Goal: Complete application form

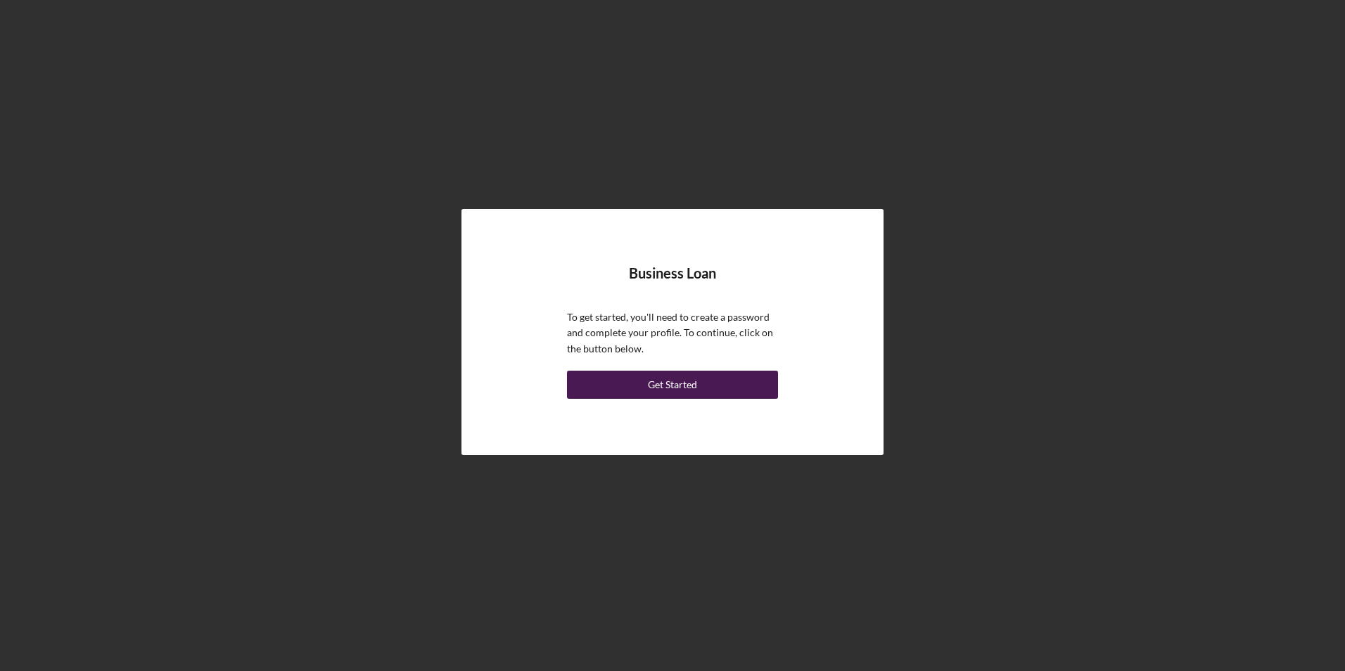
click at [652, 379] on div "Get Started" at bounding box center [672, 385] width 49 height 28
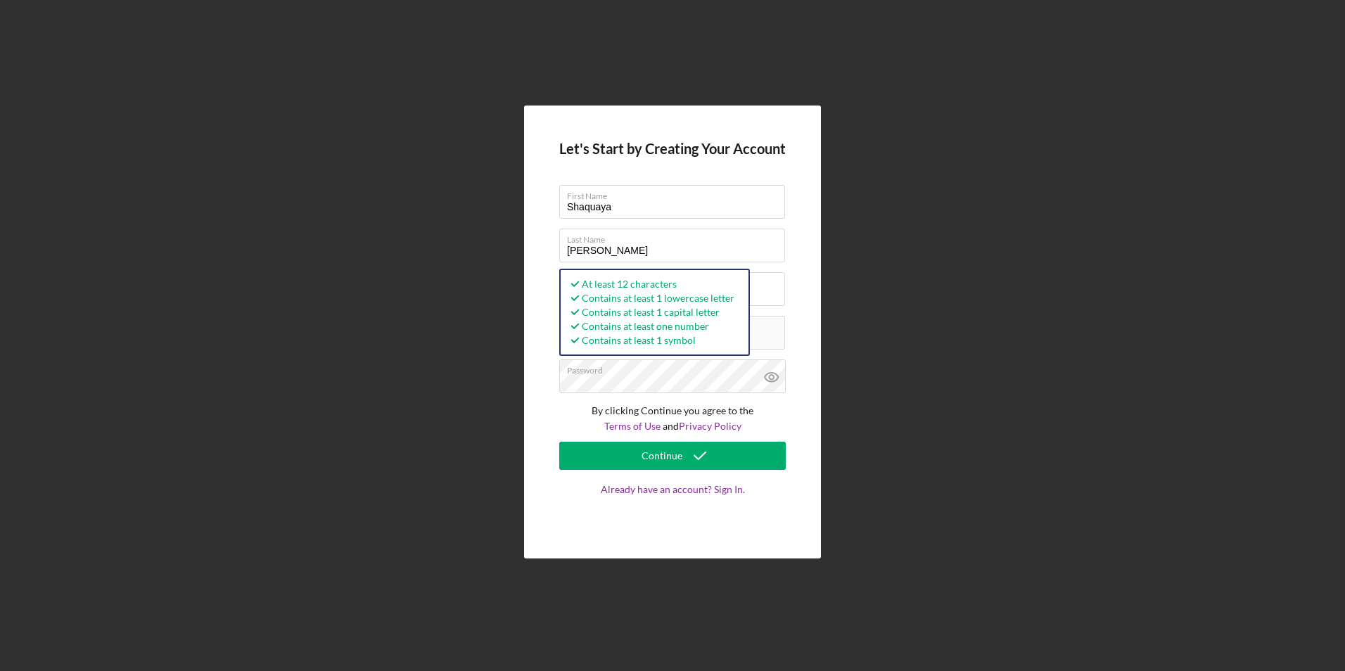
click at [528, 371] on div "Let's Start by Creating Your Account First Name [PERSON_NAME] Last Name [PERSON…" at bounding box center [672, 332] width 297 height 453
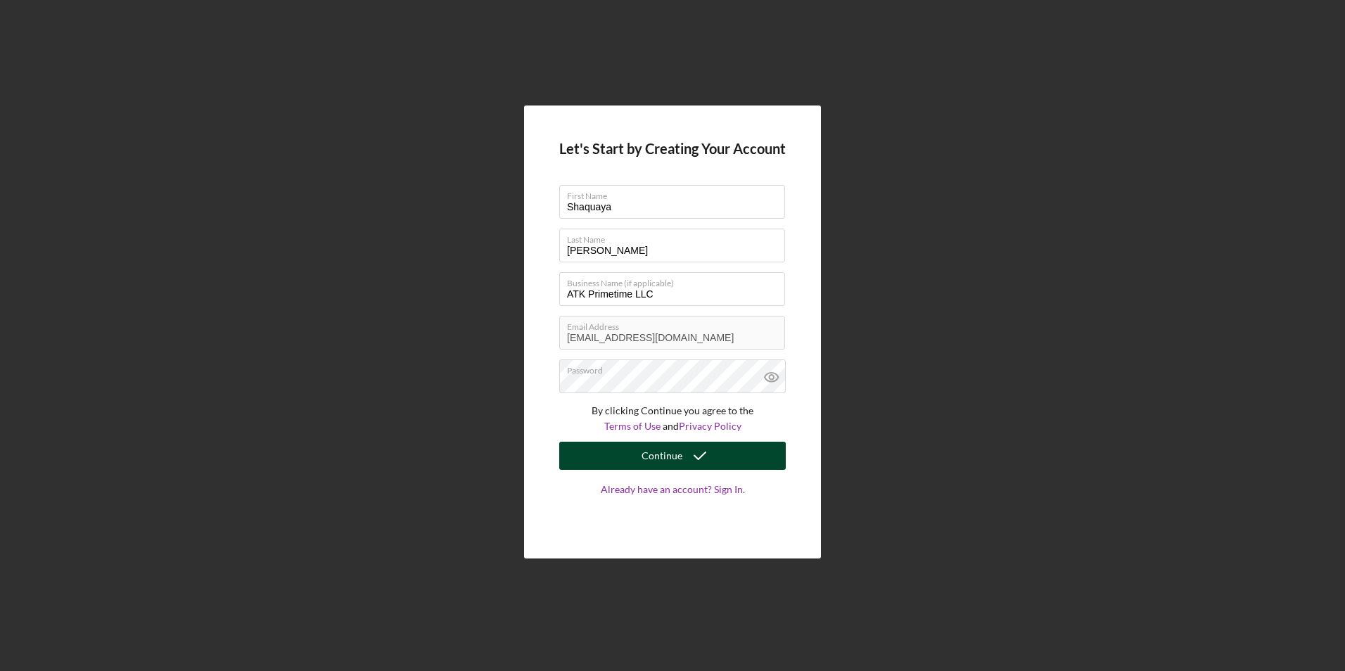
click at [651, 453] on div "Continue" at bounding box center [662, 456] width 41 height 28
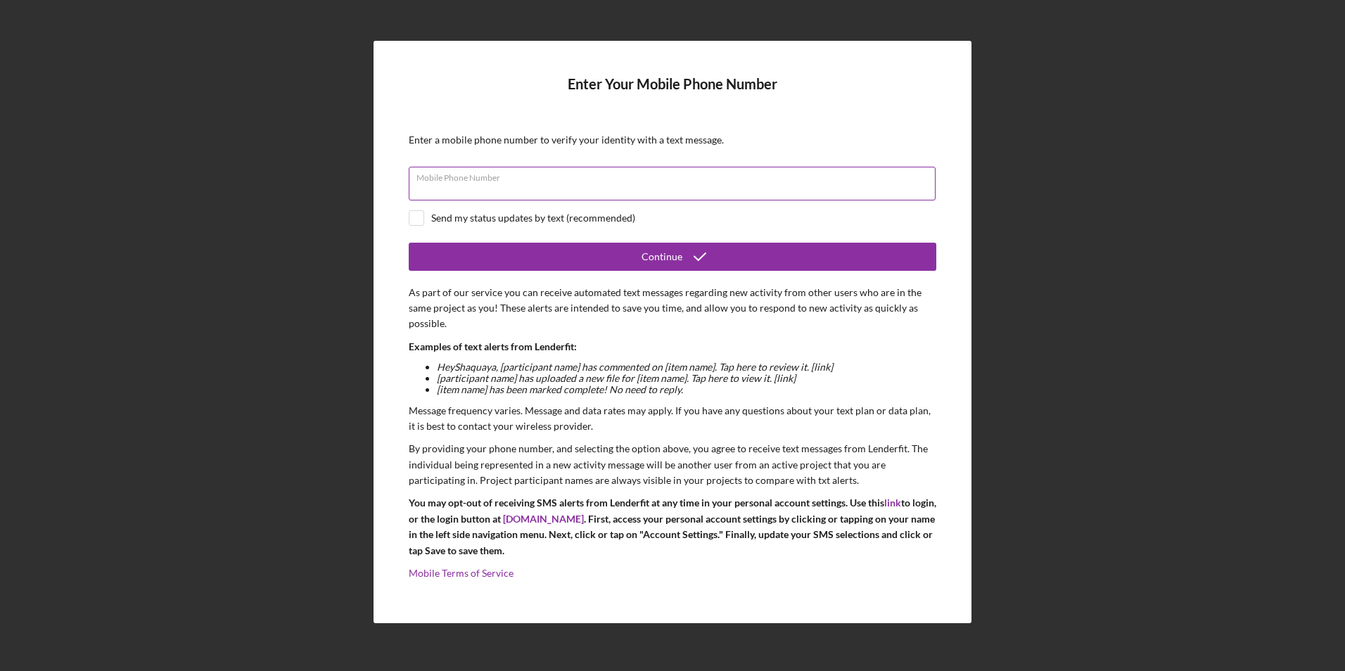
click at [693, 177] on div "Mobile Phone Number" at bounding box center [673, 184] width 528 height 35
type input "(7##) ###-####"
type input "[PHONE_NUMBER]"
click at [414, 212] on input "checkbox" at bounding box center [416, 218] width 14 height 14
checkbox input "true"
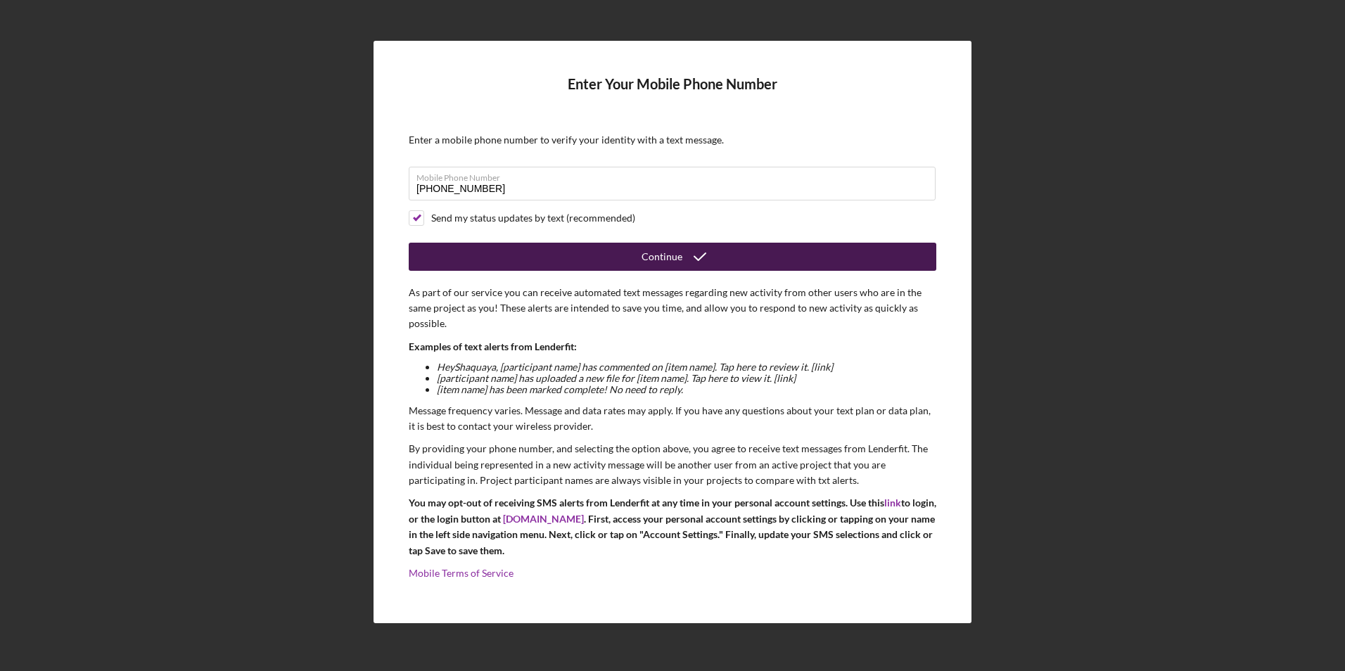
click at [645, 261] on div "Continue" at bounding box center [662, 257] width 41 height 28
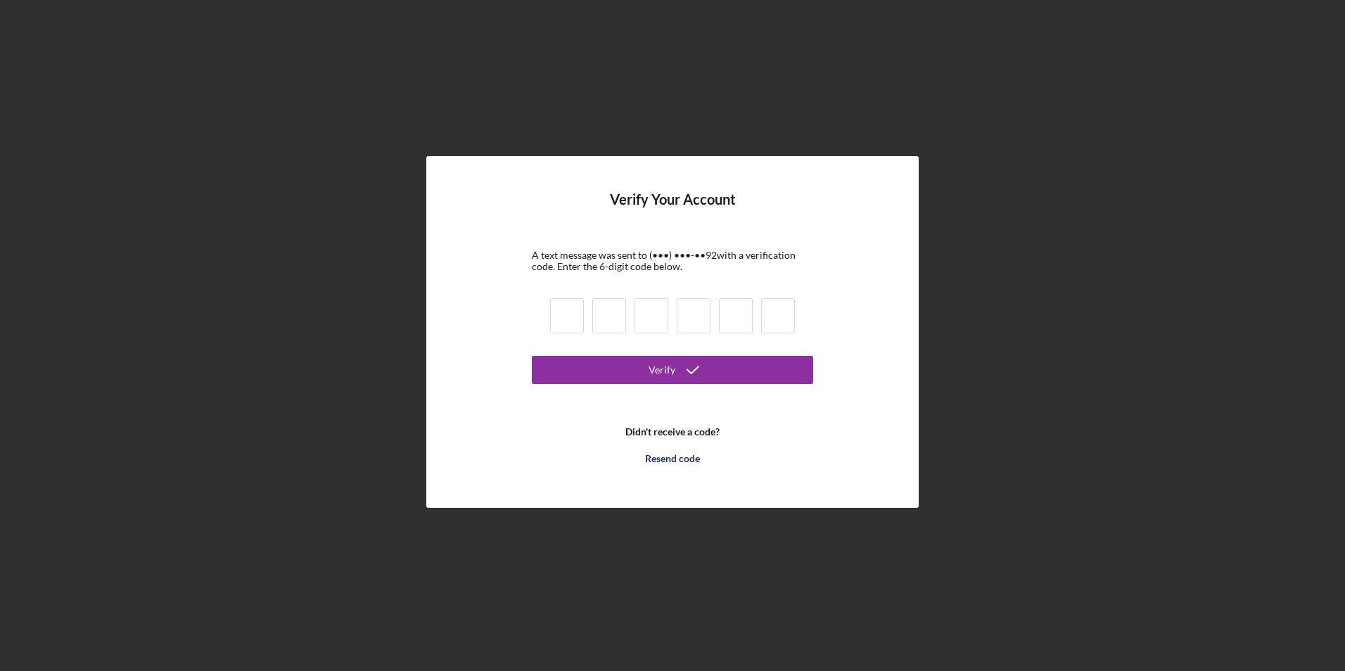
click at [565, 305] on input at bounding box center [567, 315] width 34 height 35
type input "2"
type input "8"
type input "0"
type input "1"
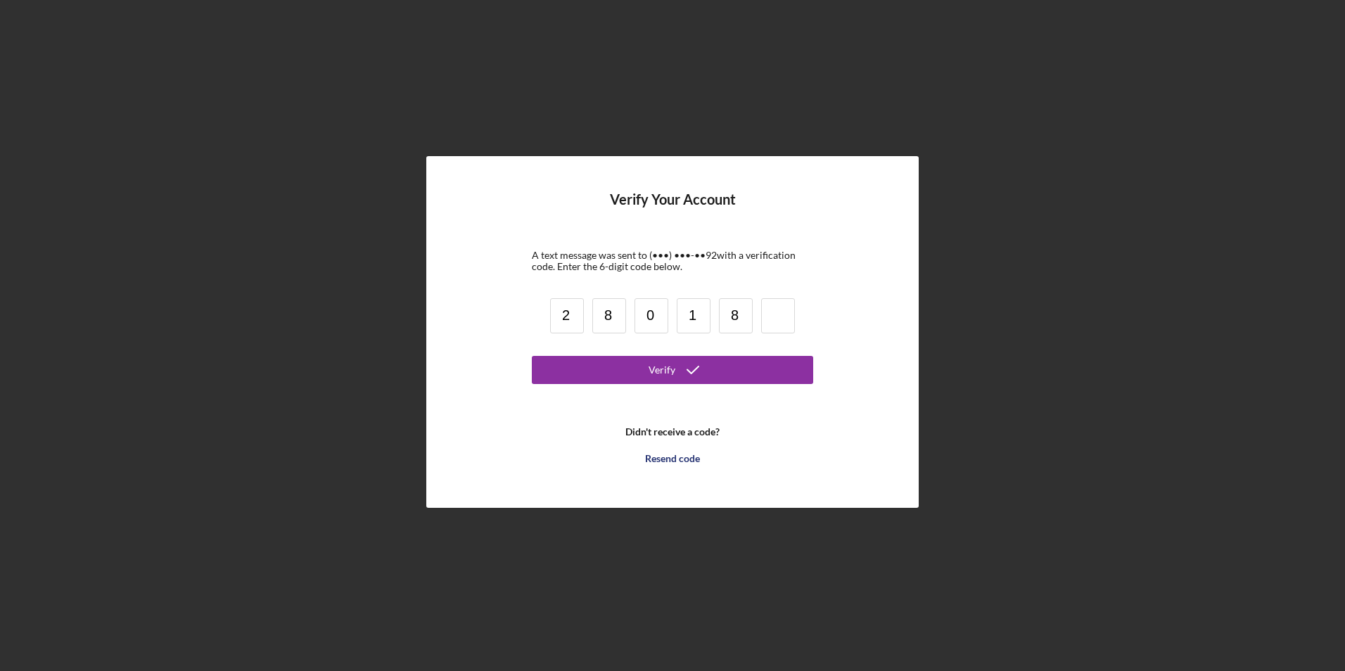
type input "8"
type input "2"
click at [615, 363] on button "Verify" at bounding box center [672, 370] width 281 height 28
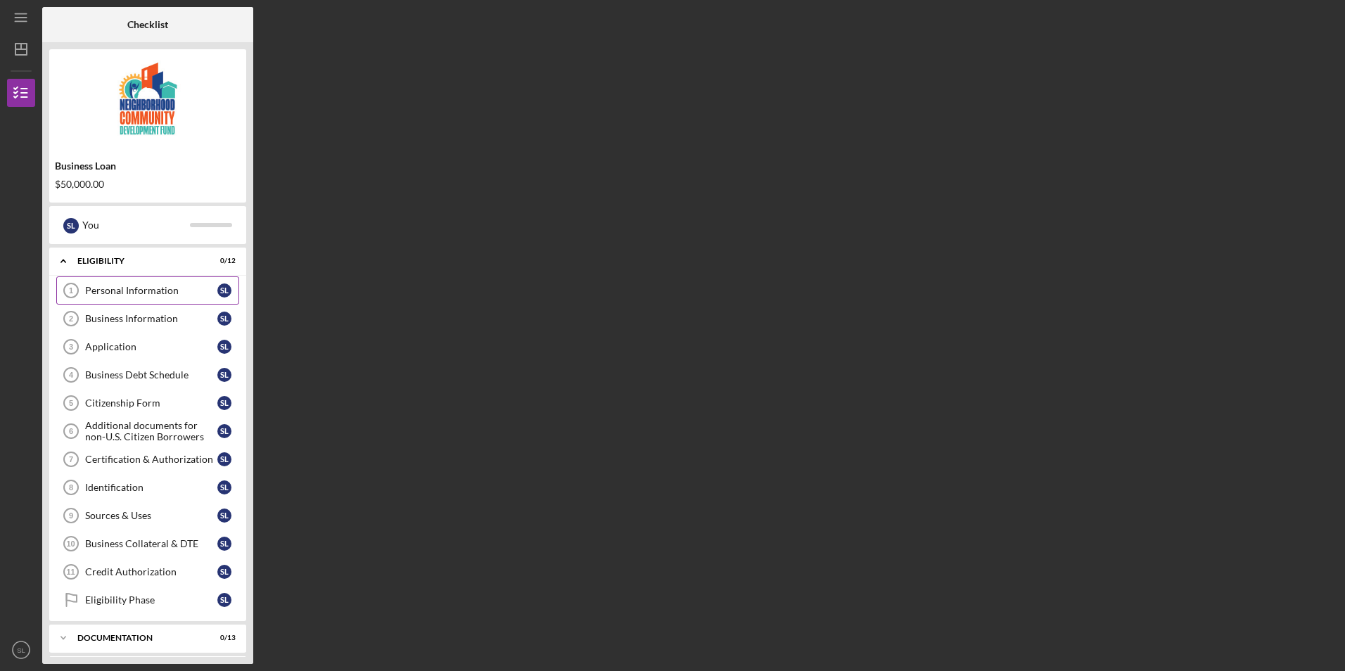
click at [177, 291] on div "Personal Information" at bounding box center [151, 290] width 132 height 11
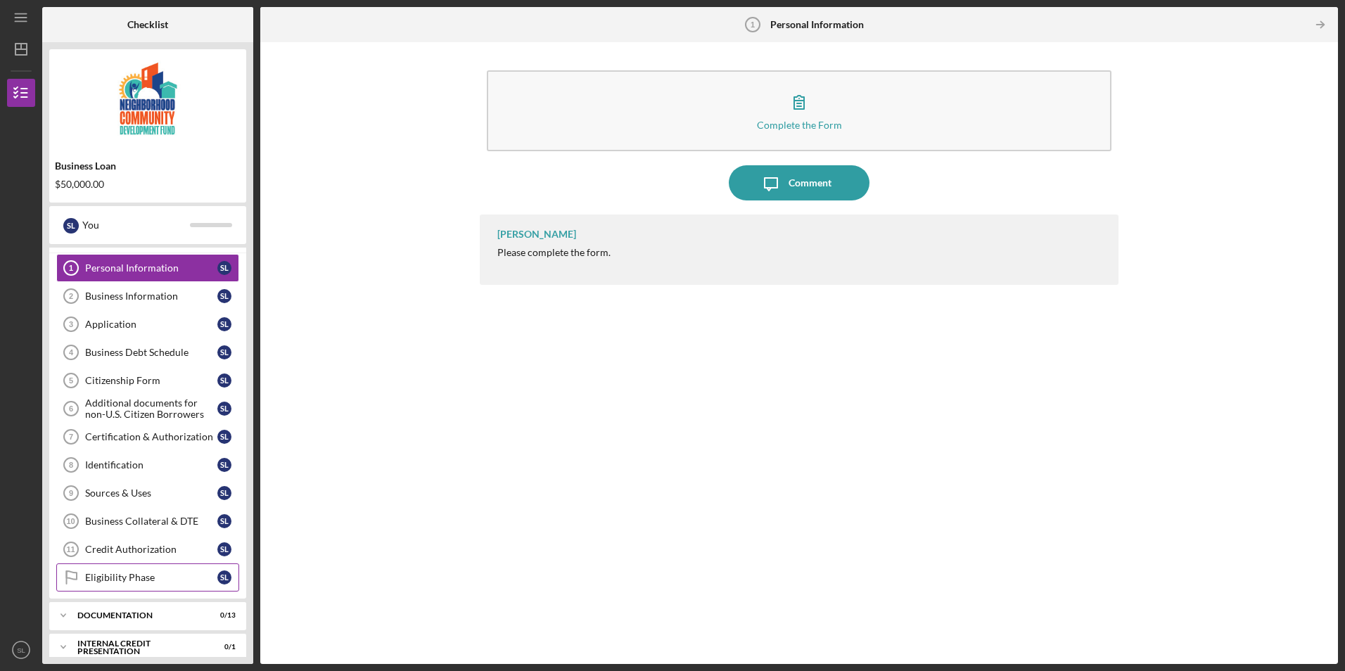
scroll to position [34, 0]
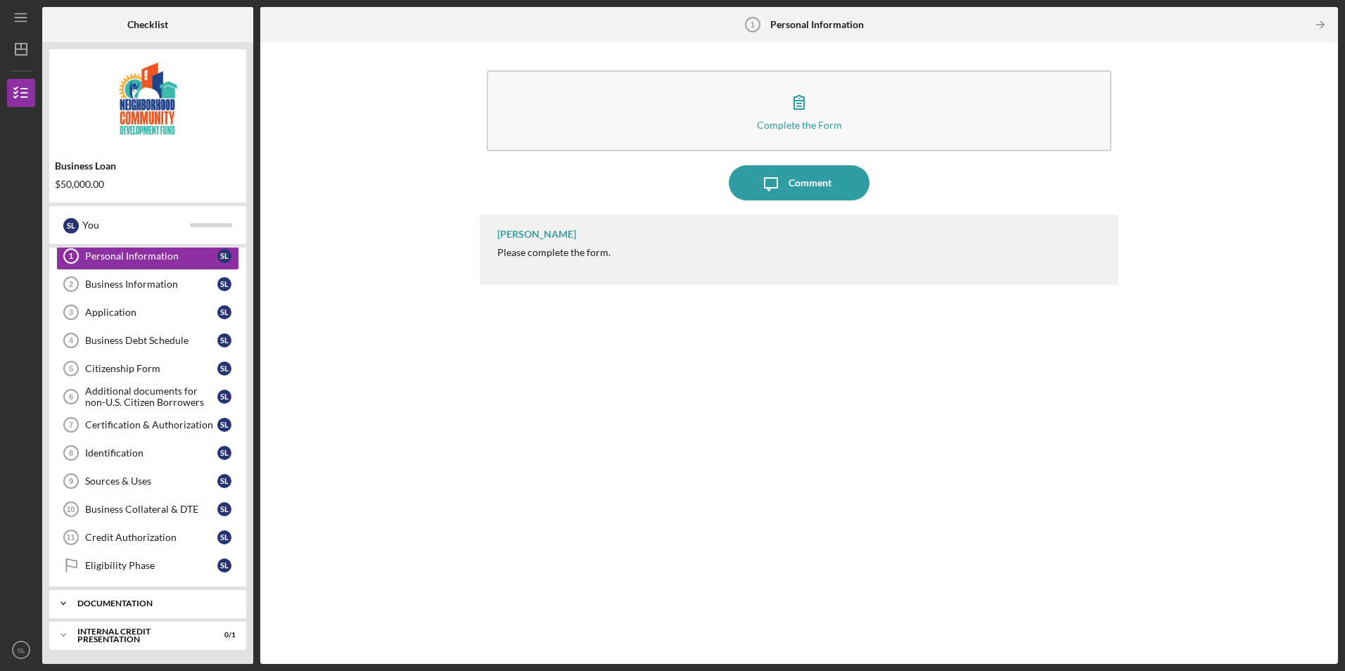
click at [63, 601] on icon "Icon/Expander" at bounding box center [63, 604] width 28 height 28
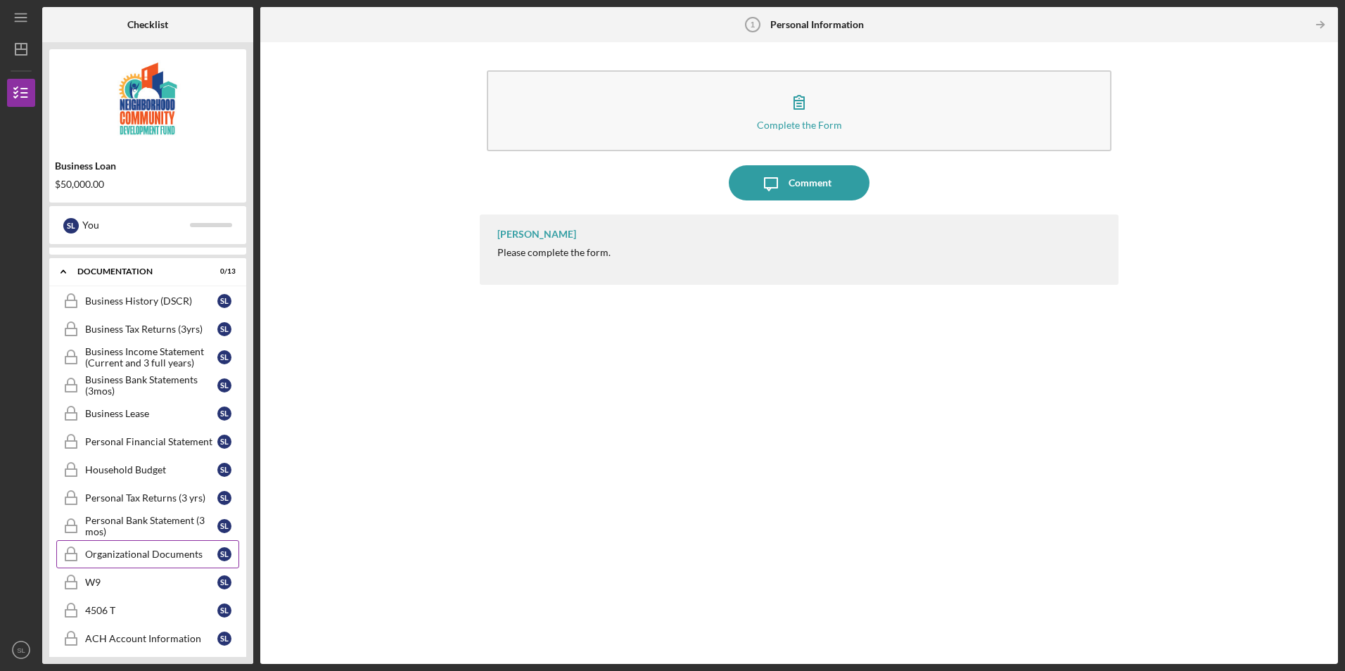
scroll to position [408, 0]
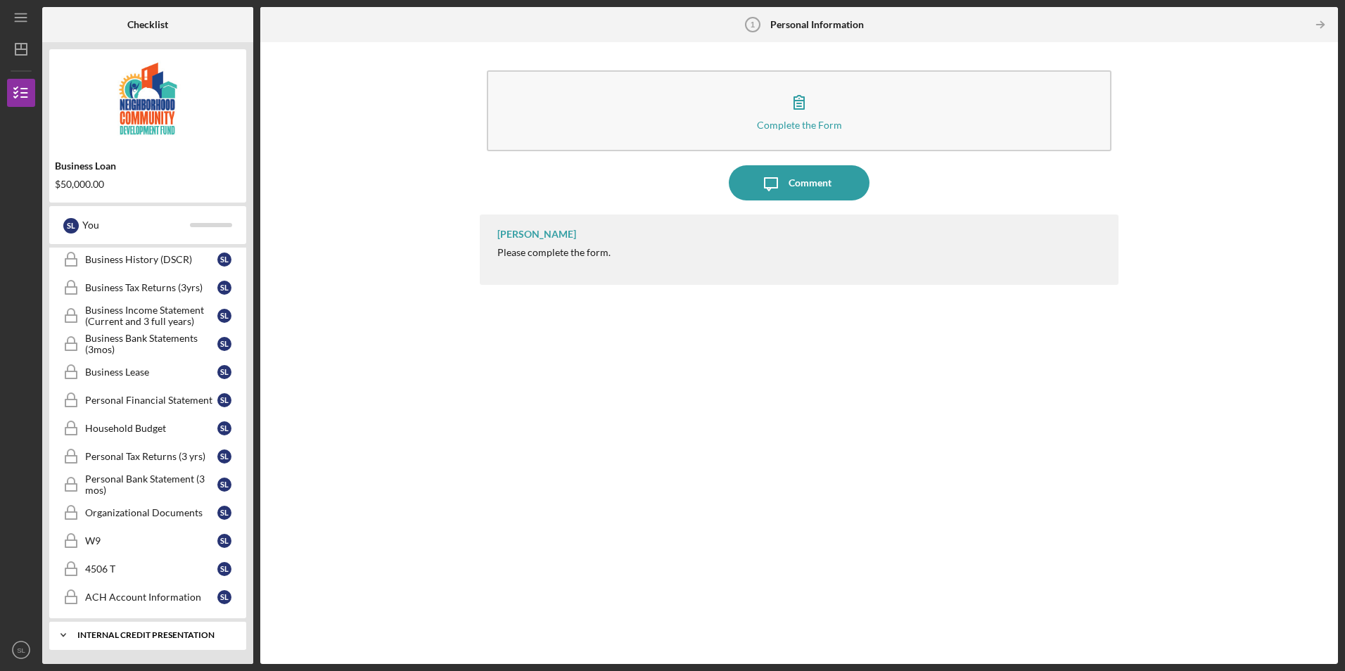
click at [64, 632] on icon "Icon/Expander" at bounding box center [63, 635] width 28 height 28
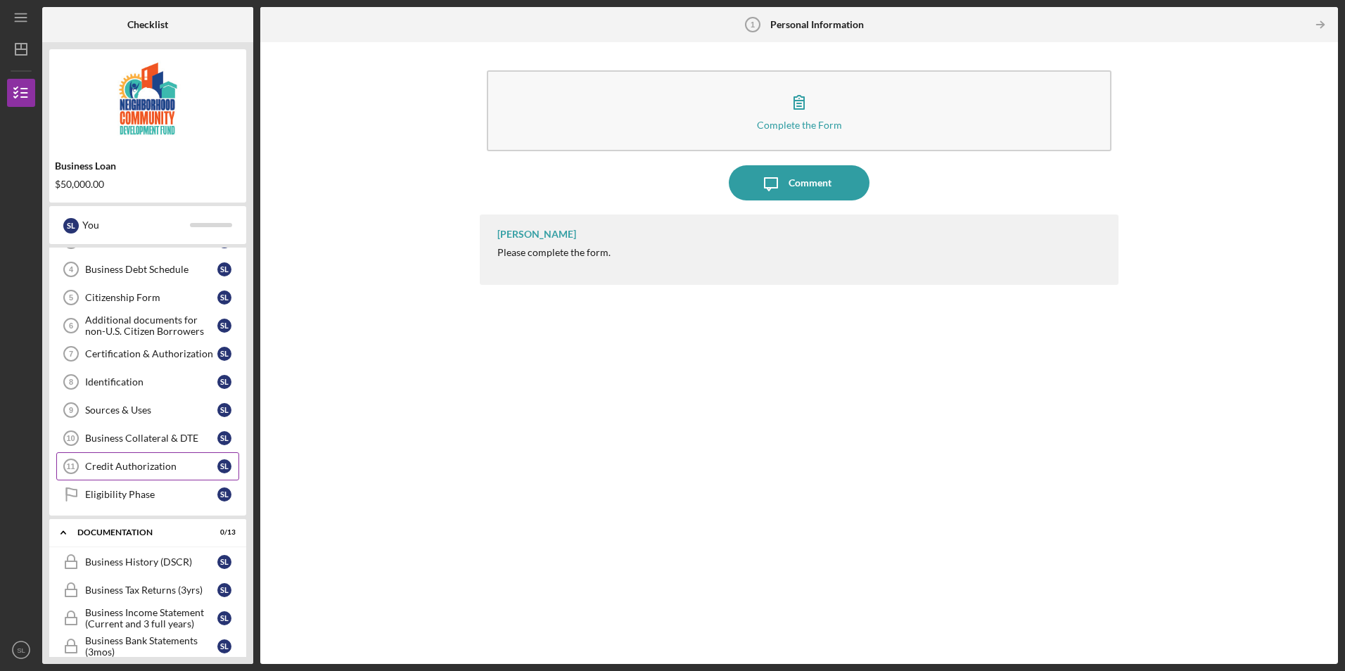
scroll to position [0, 0]
